Goal: Find specific page/section: Find specific page/section

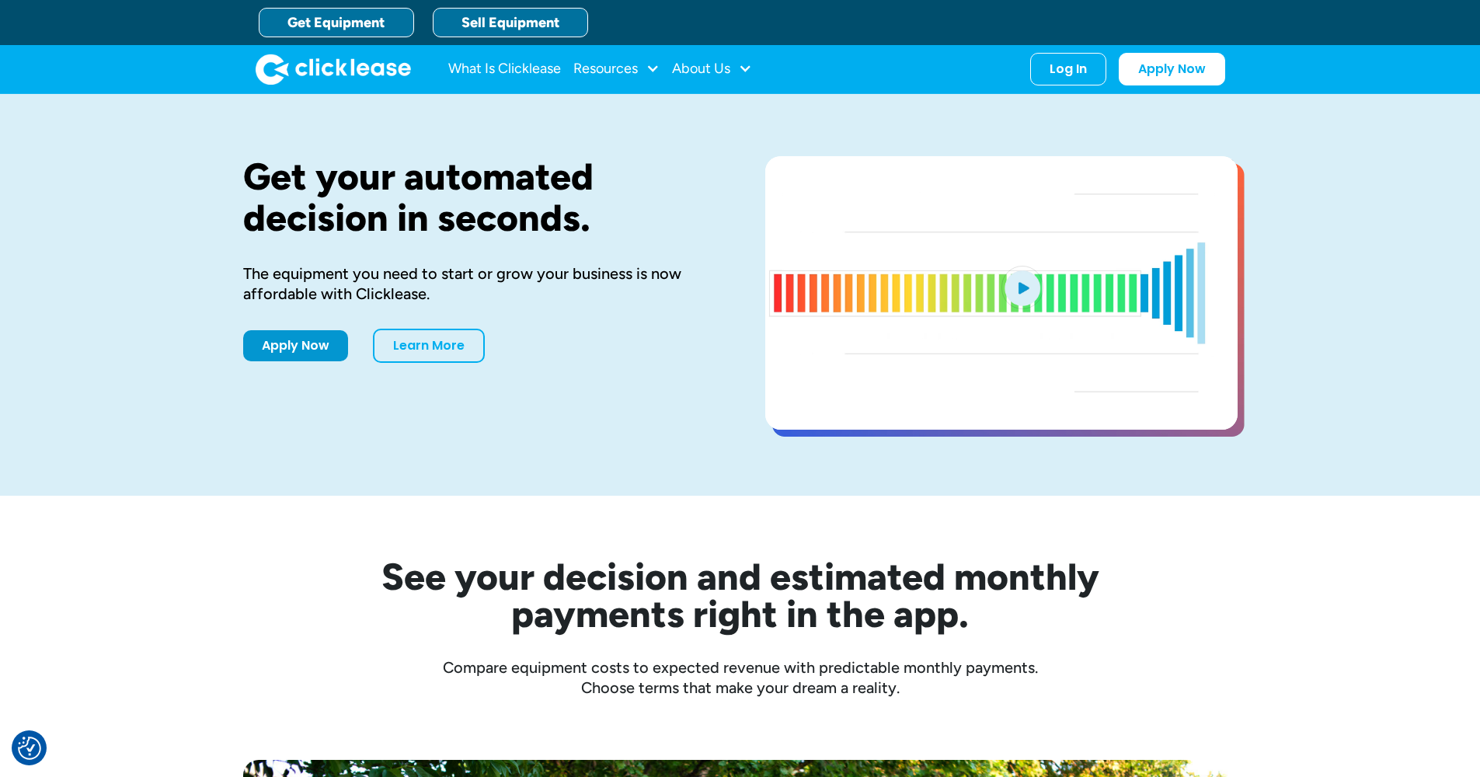
click at [530, 21] on link "Sell Equipment" at bounding box center [510, 23] width 155 height 30
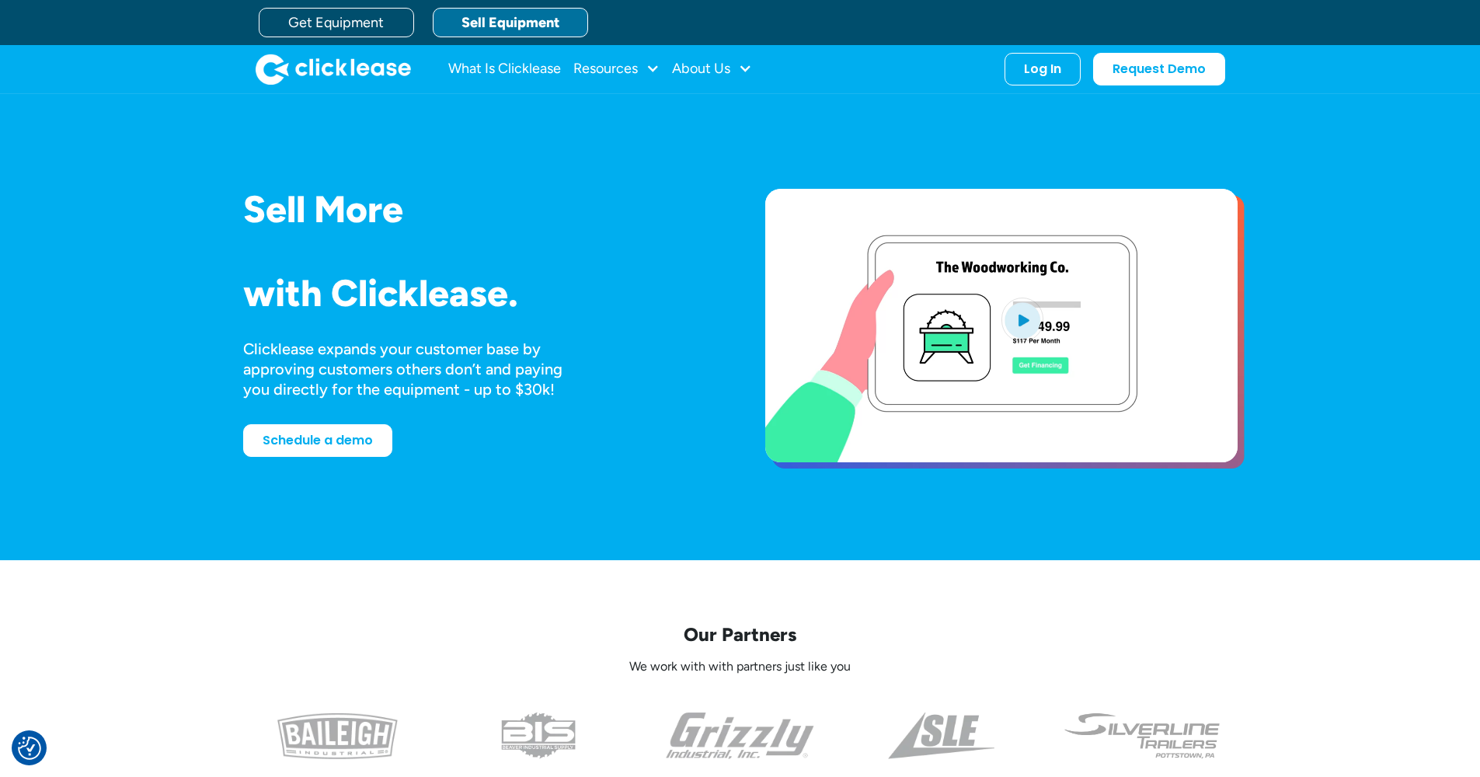
click at [566, 260] on div "Trailers Mowers Everything Welders Scrubbers Pizza Ovens Bandsaws 3D Printers D…" at bounding box center [479, 251] width 472 height 44
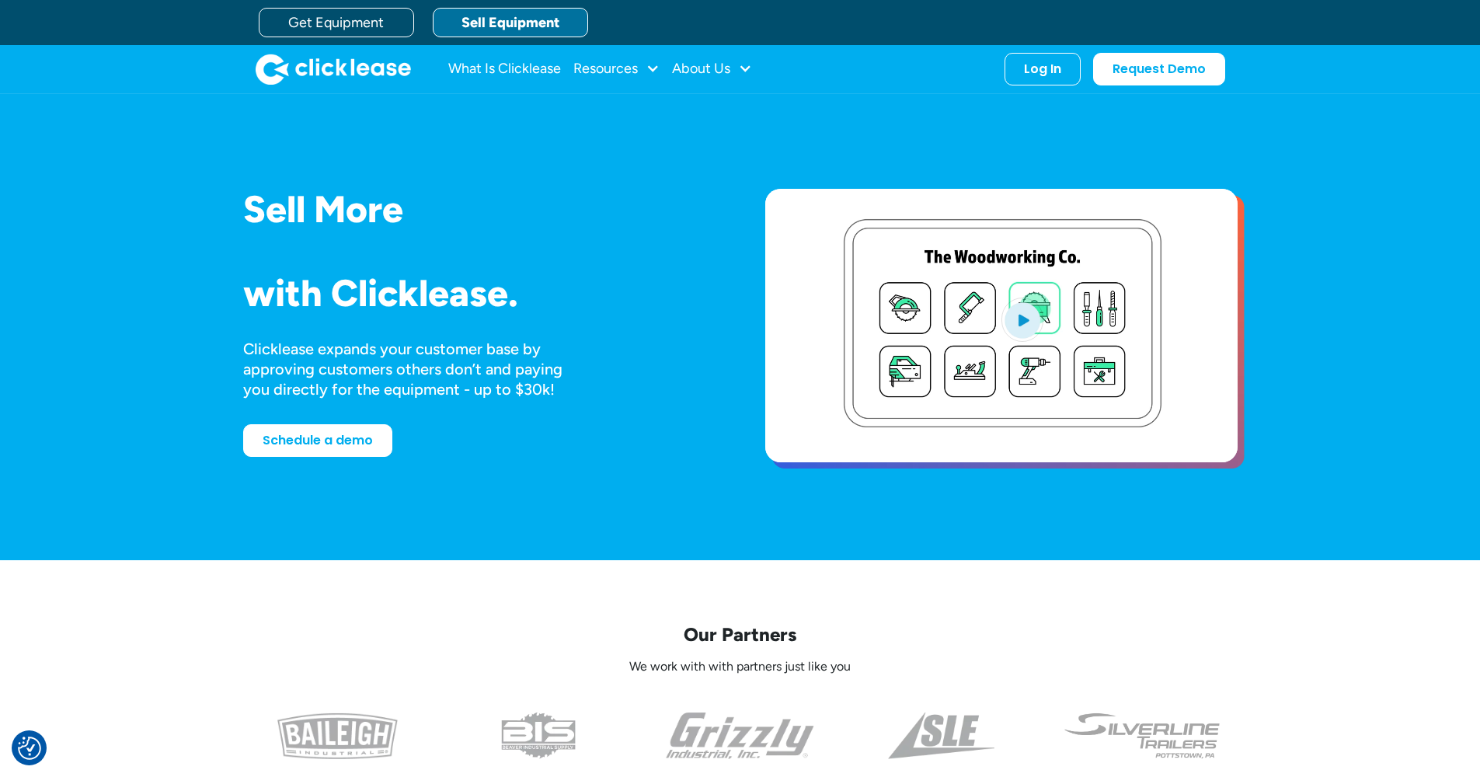
click at [523, 27] on link "Sell Equipment" at bounding box center [510, 23] width 155 height 30
